Goal: Information Seeking & Learning: Learn about a topic

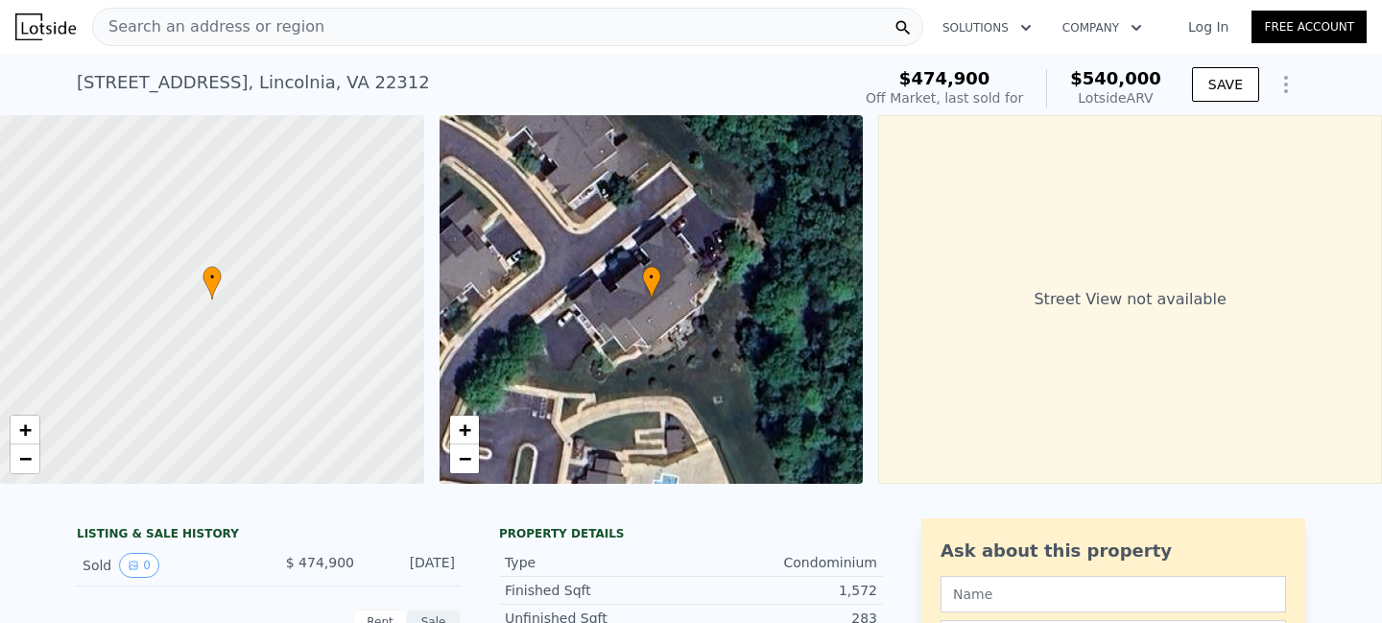
click at [1275, 79] on icon "Show Options" at bounding box center [1286, 84] width 23 height 23
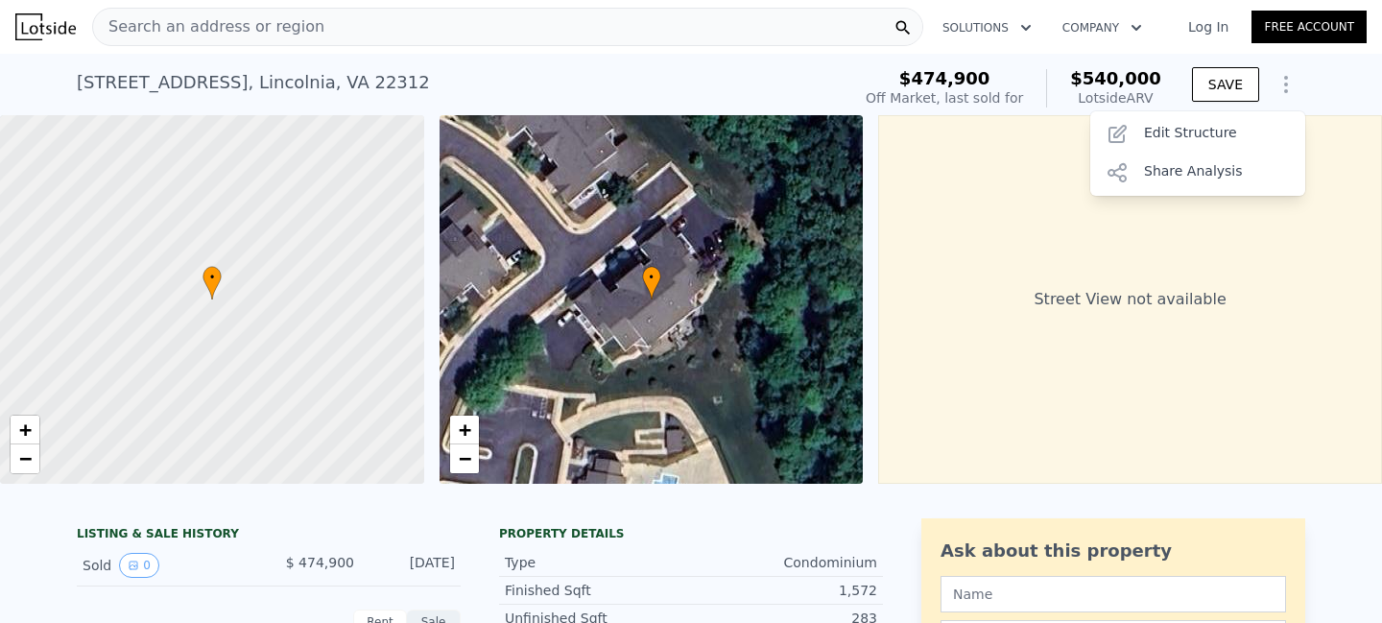
click at [1275, 81] on icon "Show Options" at bounding box center [1286, 84] width 23 height 23
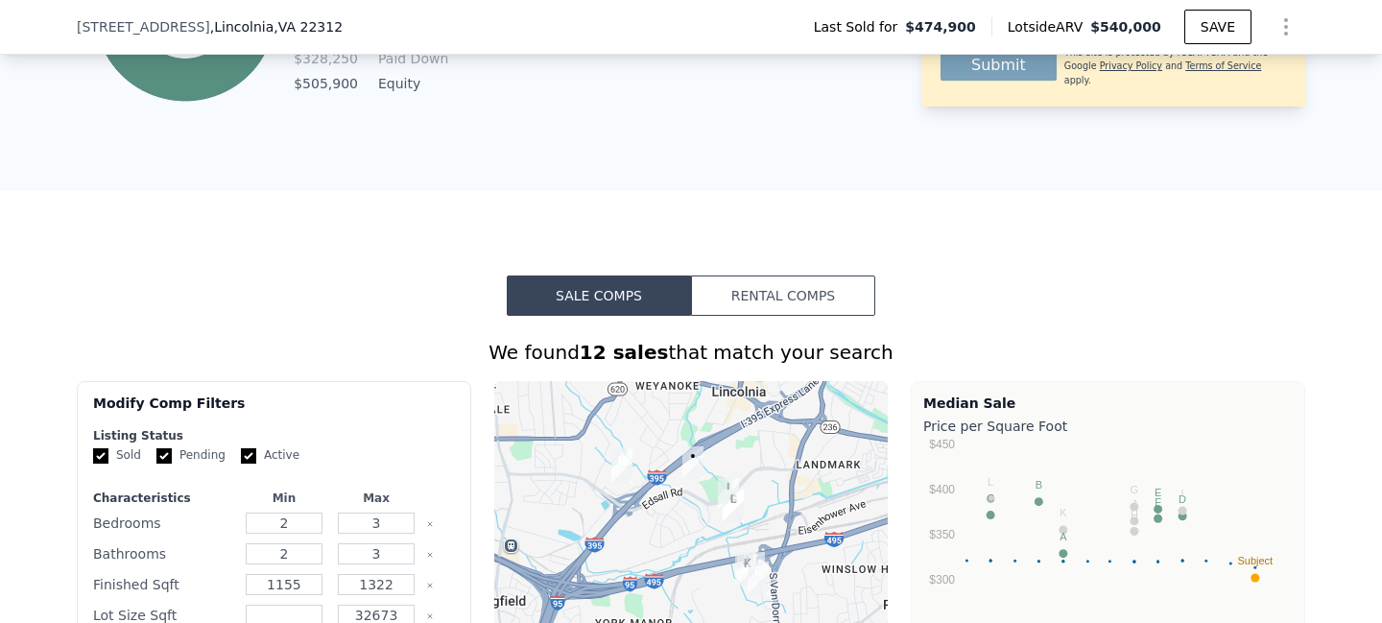
scroll to position [1377, 0]
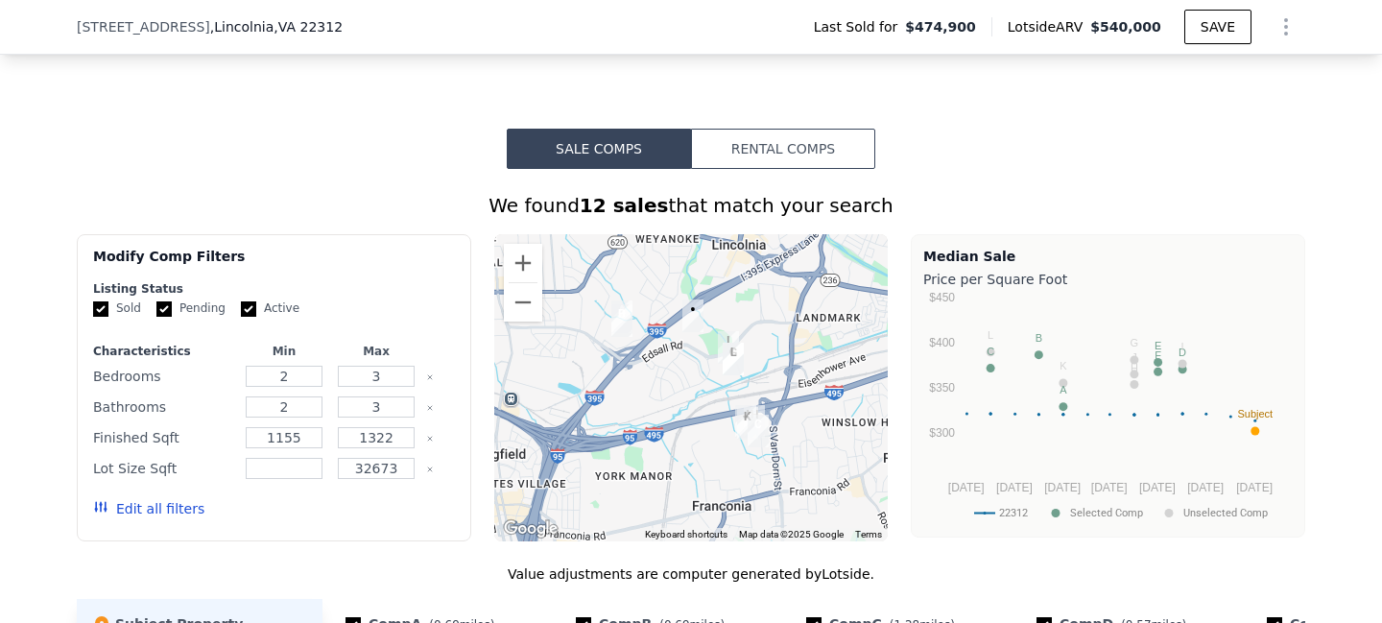
click at [733, 152] on button "Rental Comps" at bounding box center [783, 149] width 184 height 40
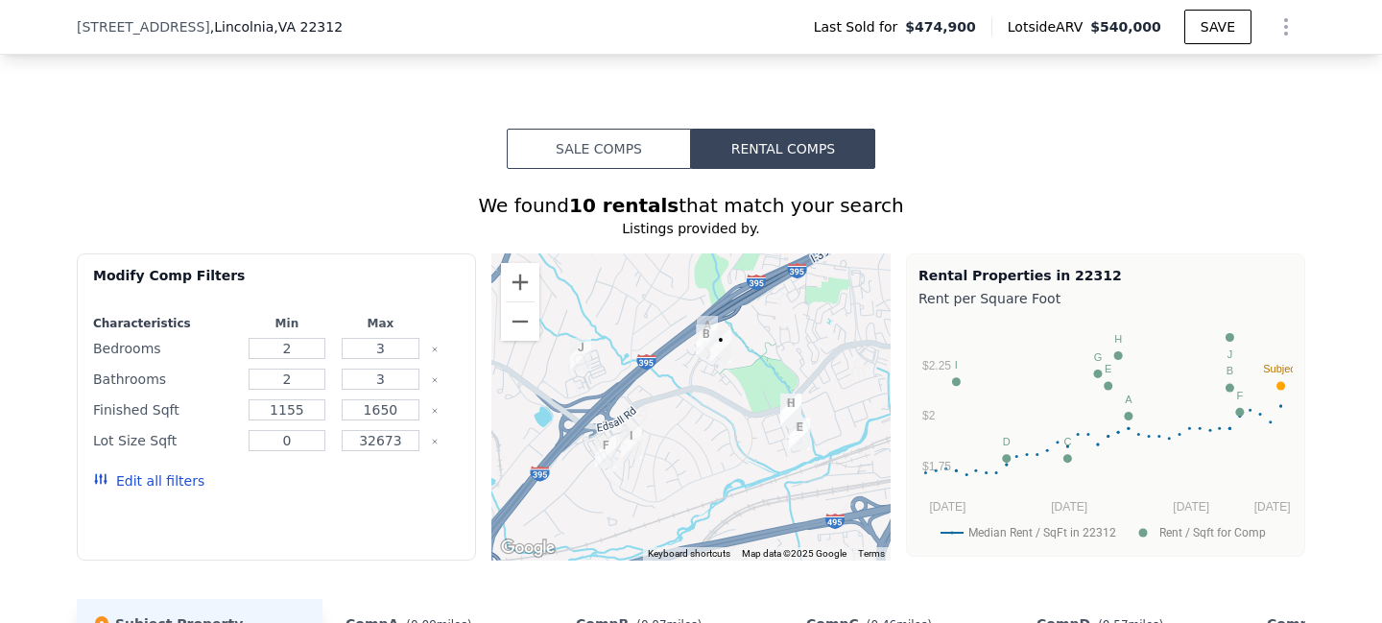
click at [607, 145] on button "Sale Comps" at bounding box center [599, 149] width 184 height 40
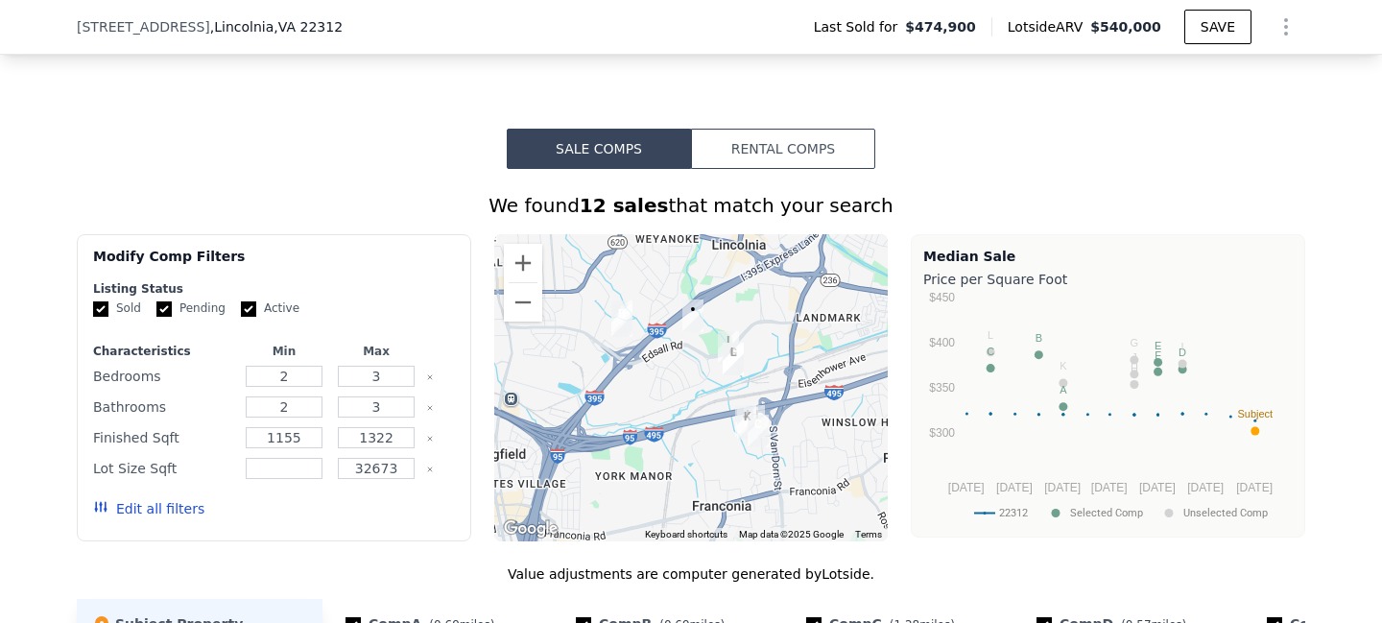
click at [805, 149] on button "Rental Comps" at bounding box center [783, 149] width 184 height 40
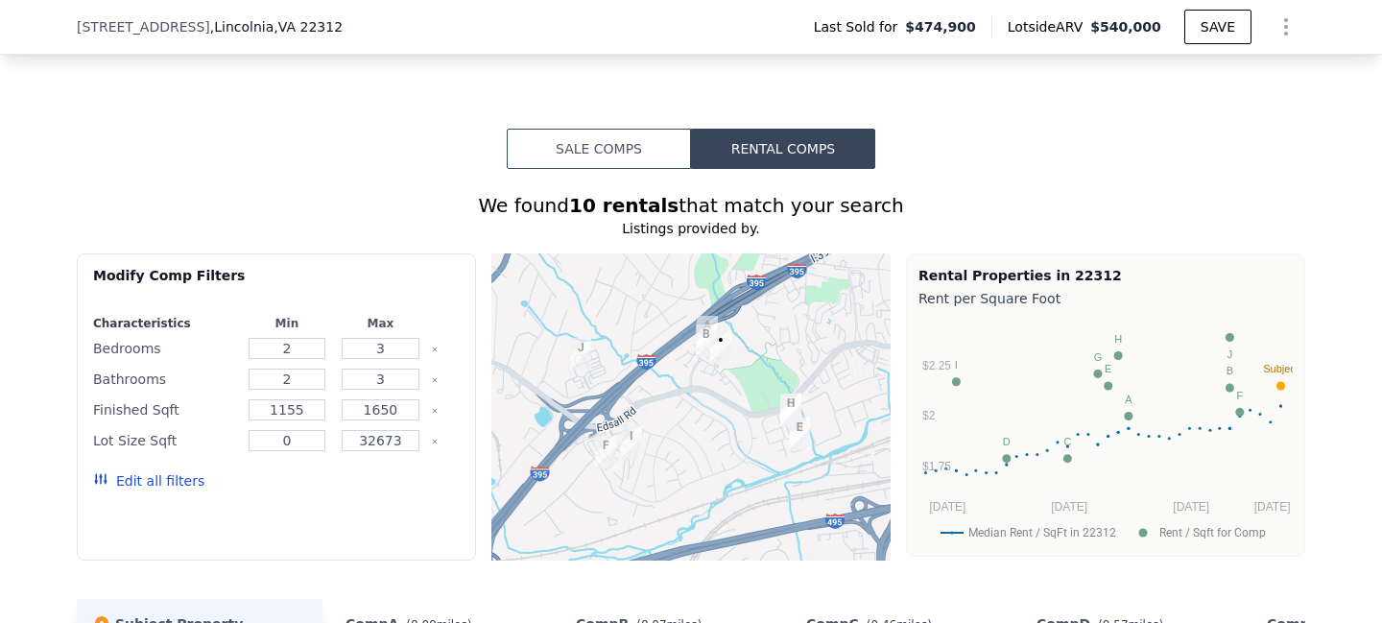
click at [615, 150] on button "Sale Comps" at bounding box center [599, 149] width 184 height 40
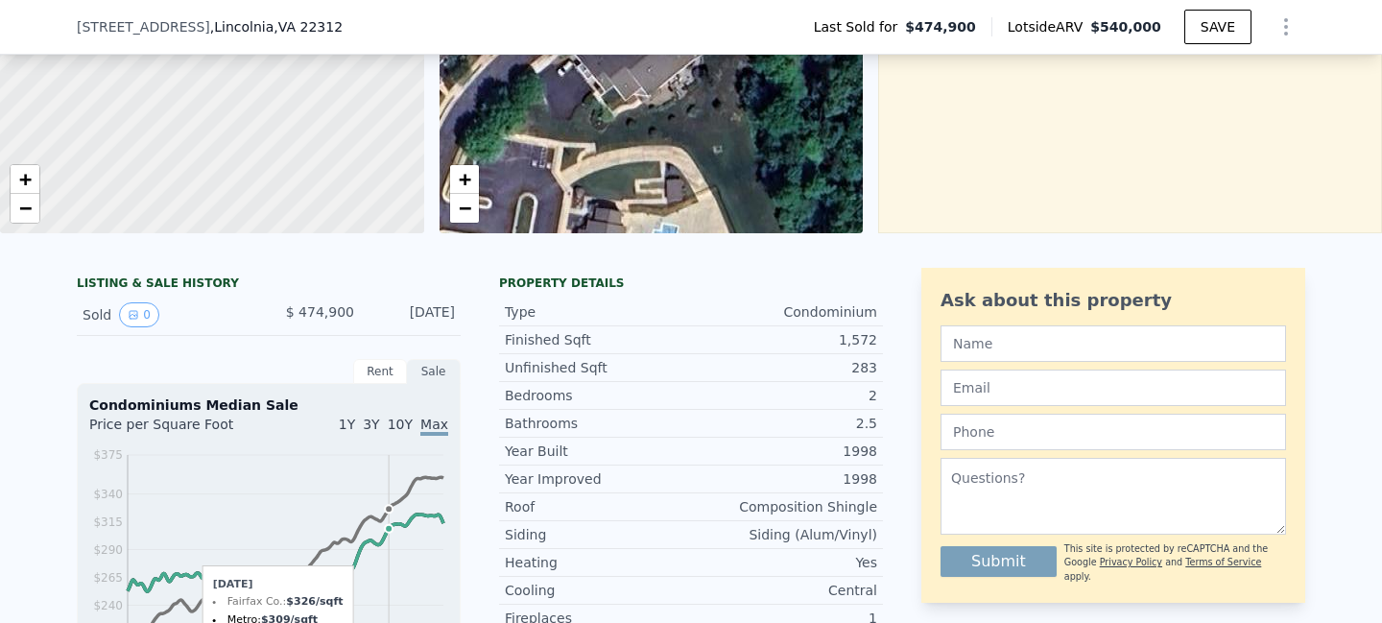
scroll to position [196, 0]
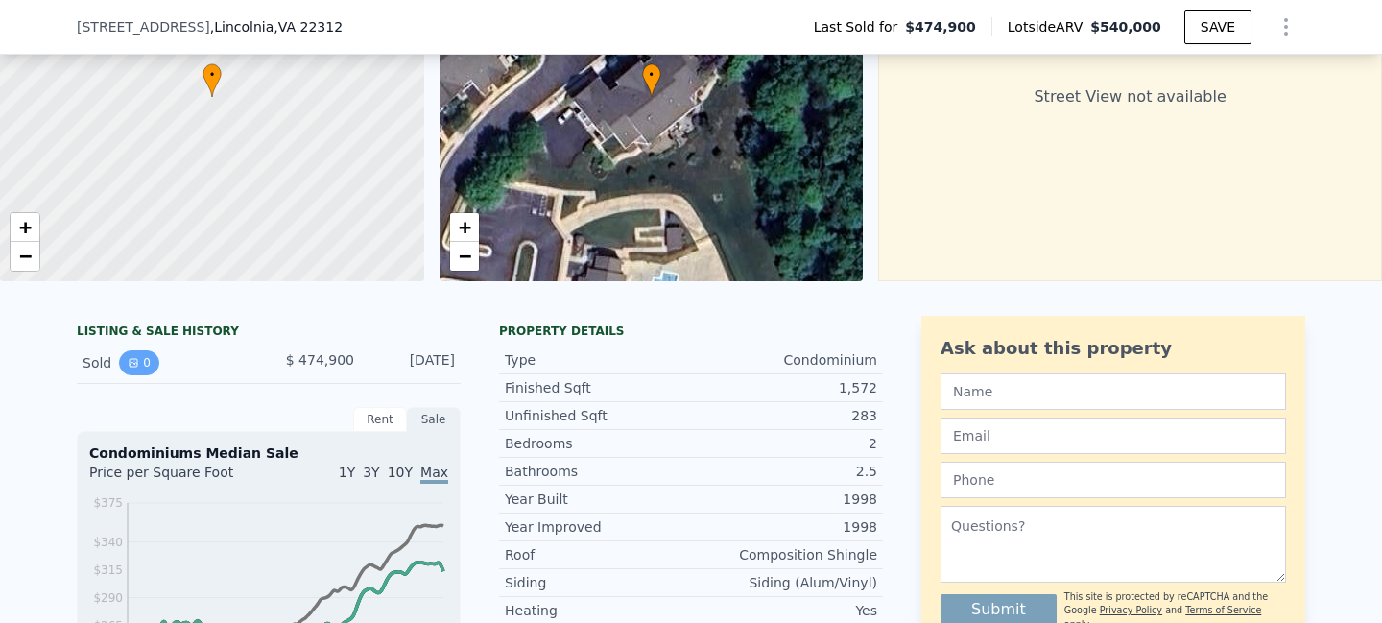
click at [132, 372] on button "0" at bounding box center [139, 362] width 40 height 25
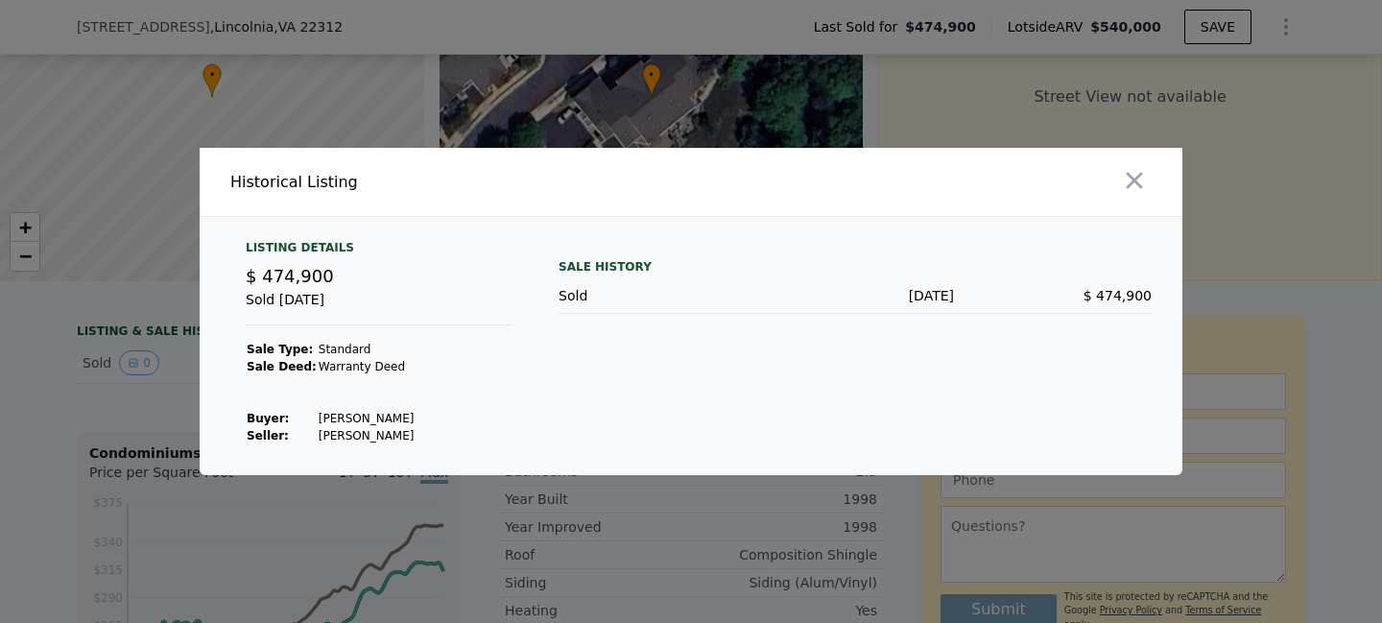
click at [716, 501] on div at bounding box center [691, 311] width 1382 height 623
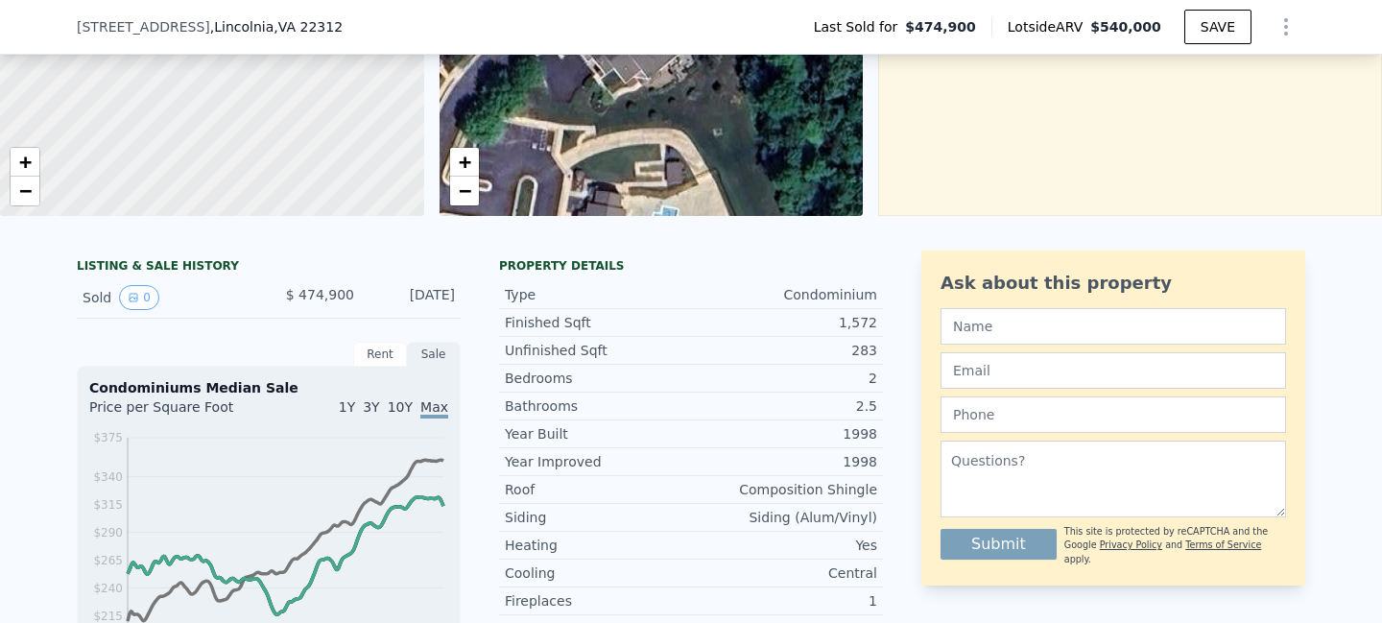
scroll to position [373, 0]
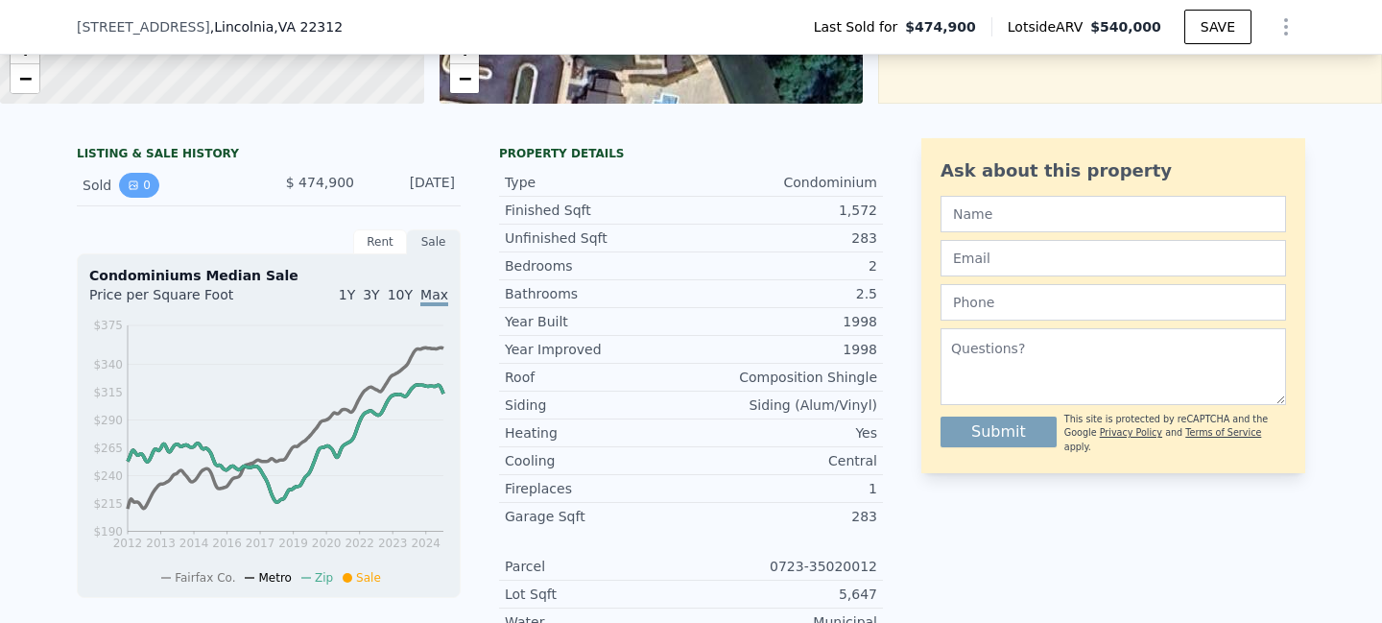
click at [119, 198] on button "0" at bounding box center [139, 185] width 40 height 25
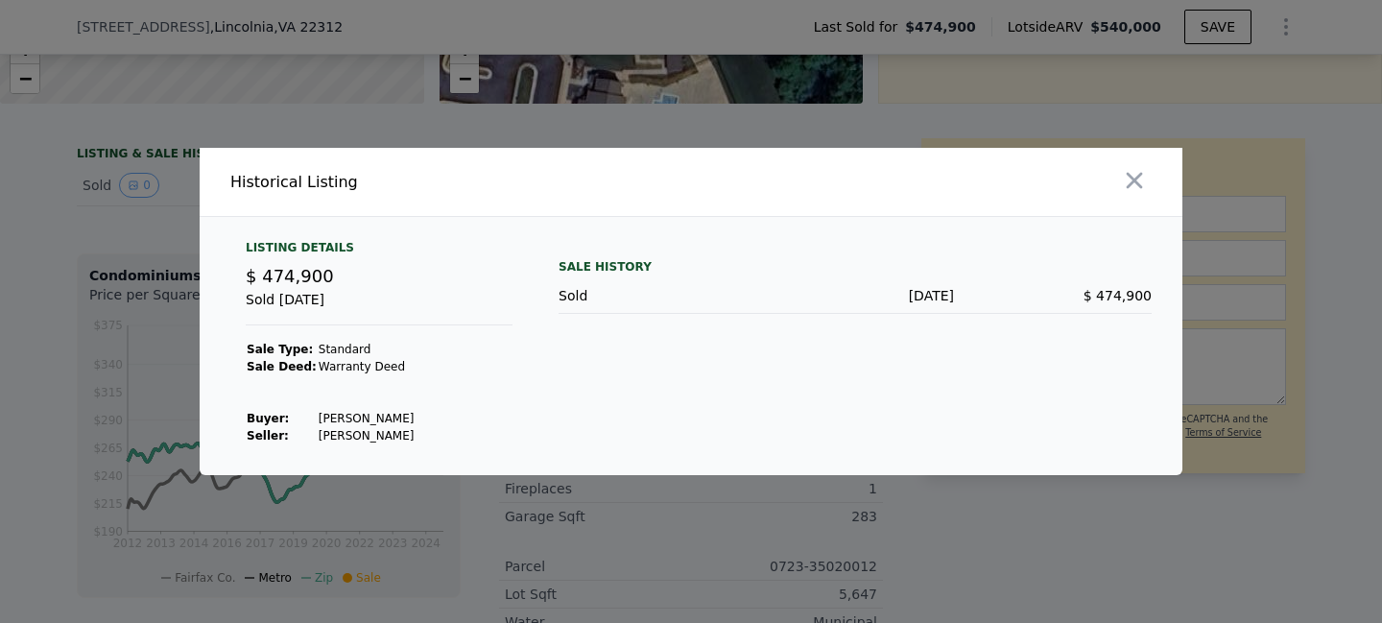
click at [117, 203] on div at bounding box center [691, 311] width 1382 height 623
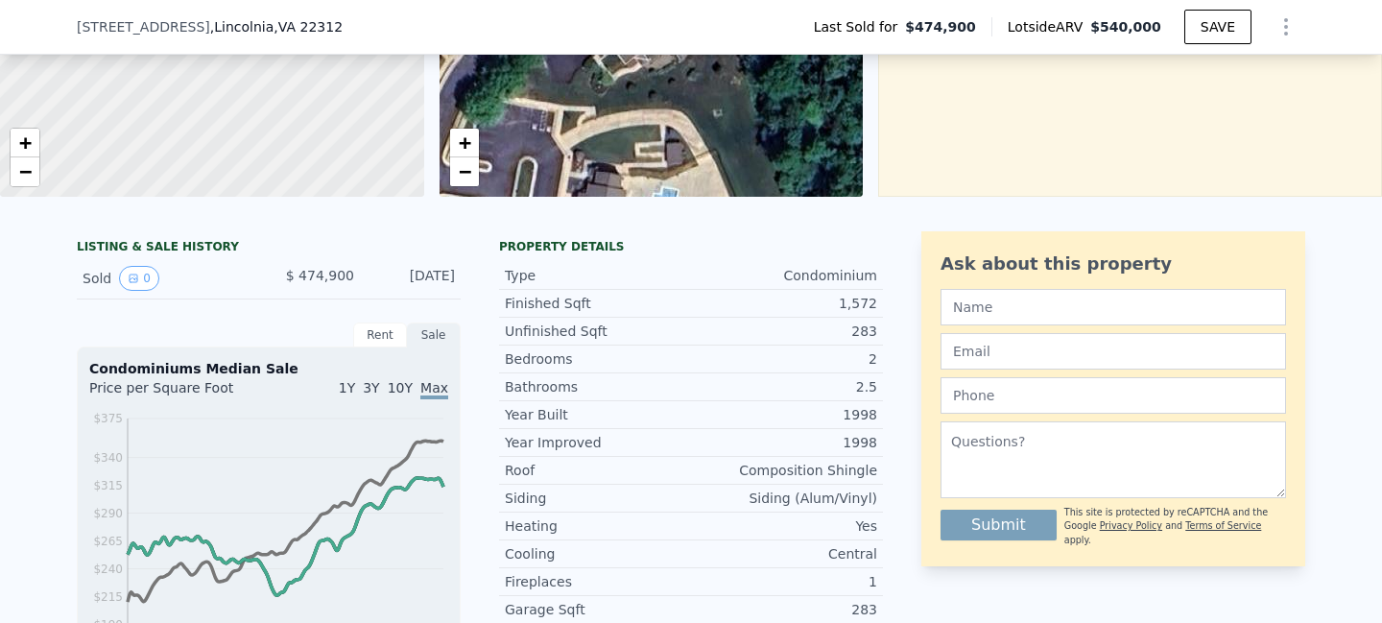
scroll to position [0, 0]
